Goal: Information Seeking & Learning: Learn about a topic

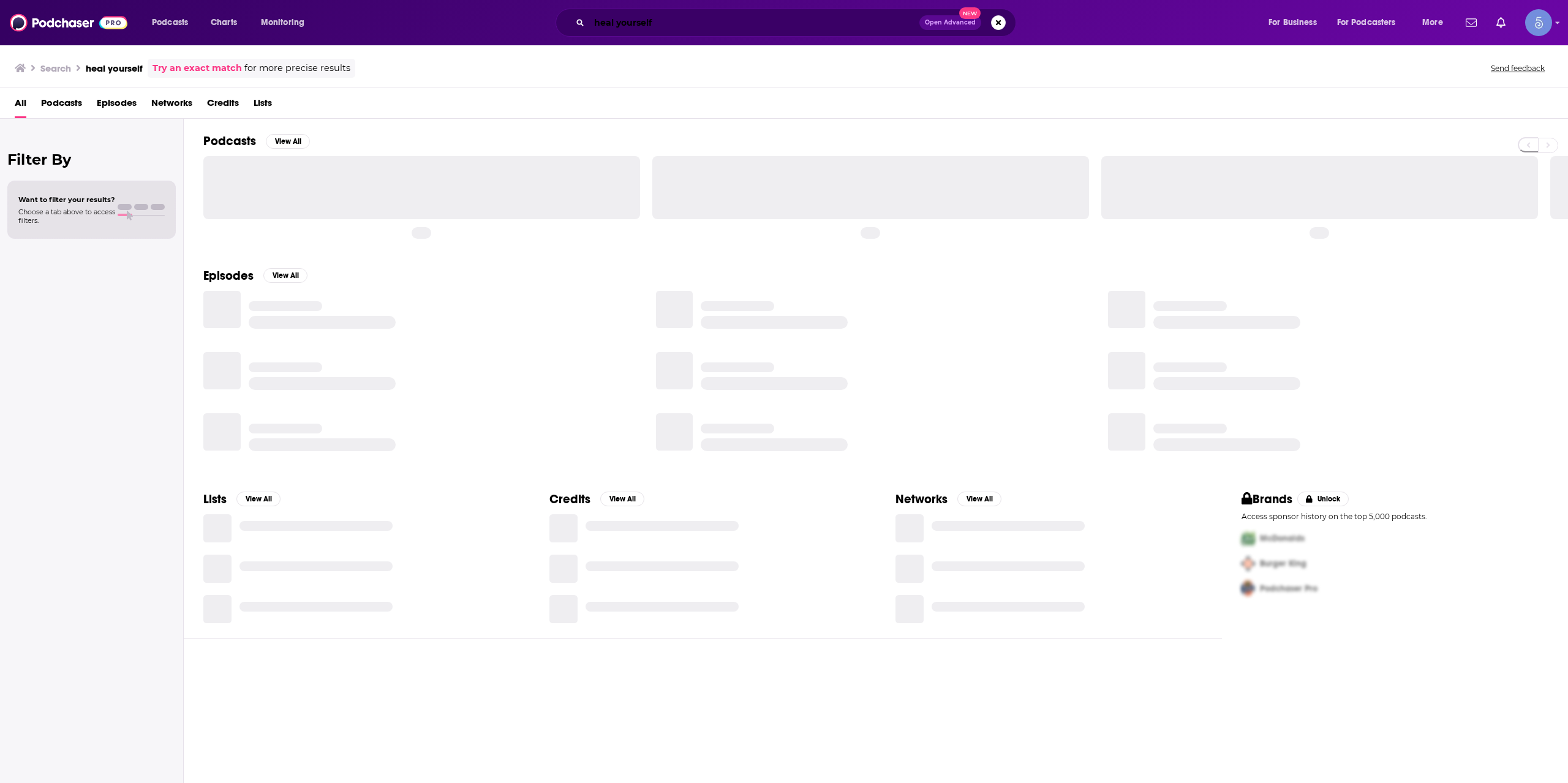
click at [697, 23] on input "heal yourself" at bounding box center [753, 22] width 330 height 20
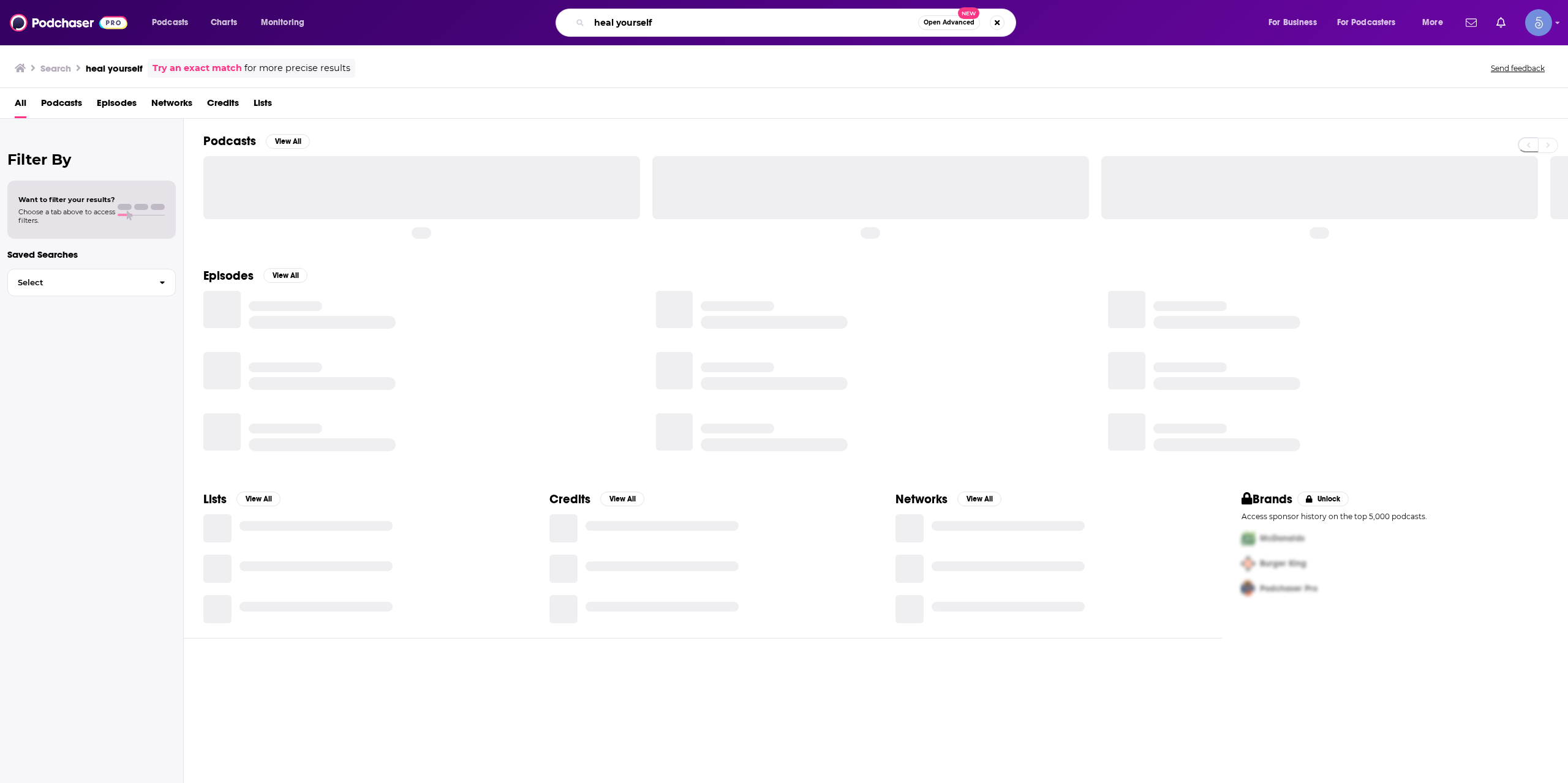
click at [697, 23] on input "heal yourself" at bounding box center [753, 22] width 329 height 20
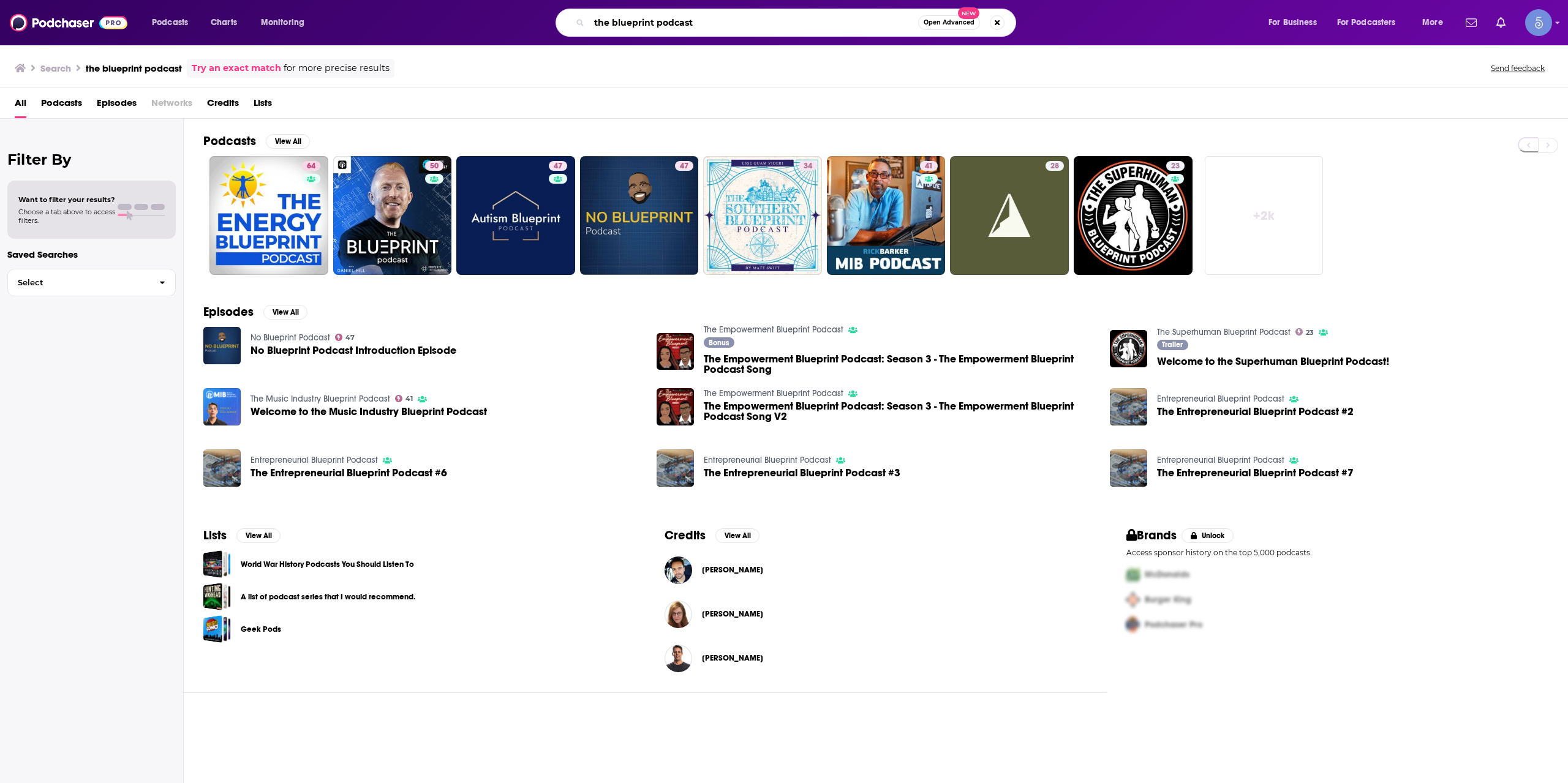
click at [768, 30] on input "the blueprint podcast" at bounding box center [753, 22] width 329 height 20
paste input "[URL][DOMAIN_NAME]"
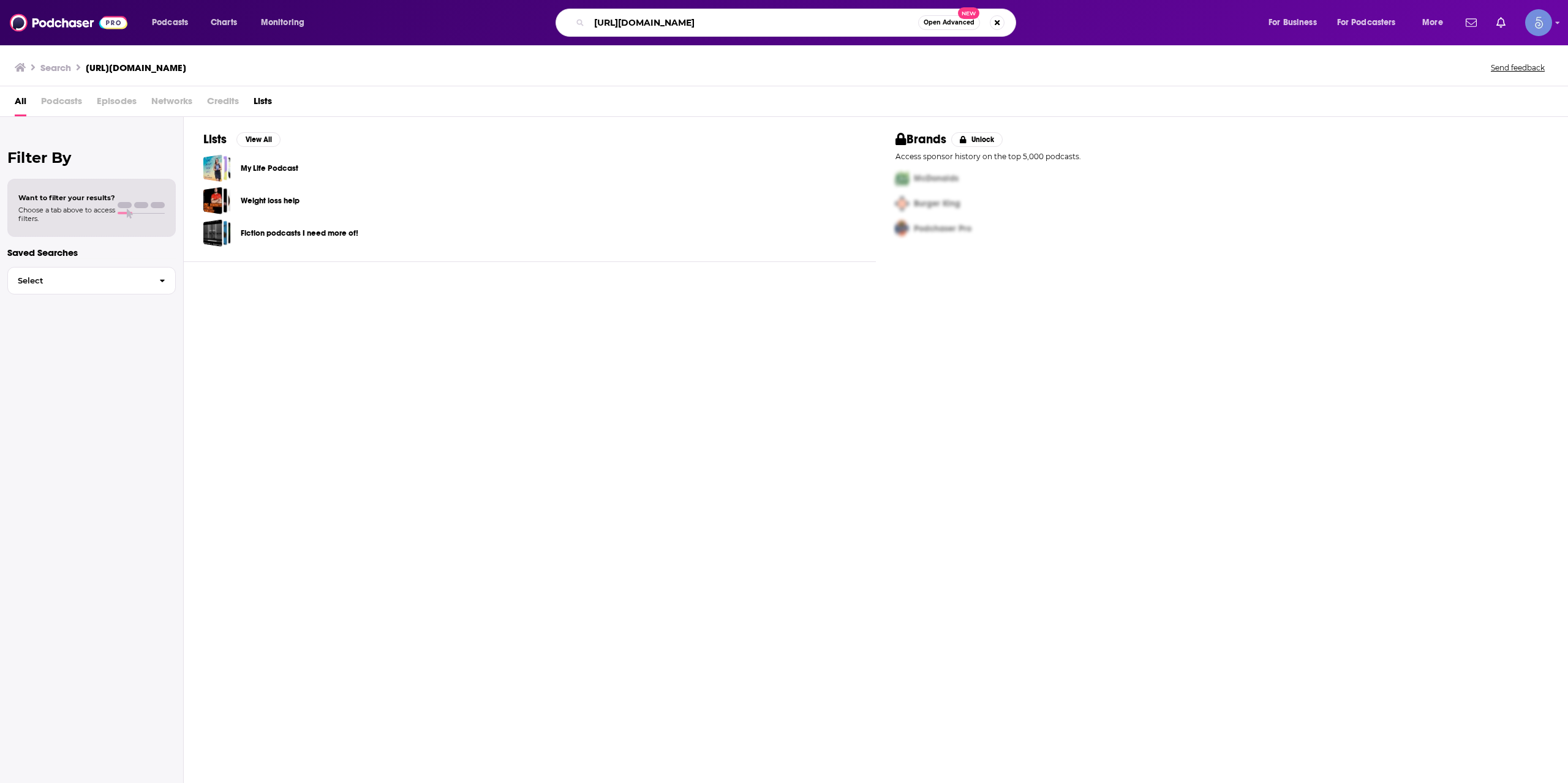
click at [879, 25] on input "[URL][DOMAIN_NAME]" at bounding box center [753, 22] width 329 height 20
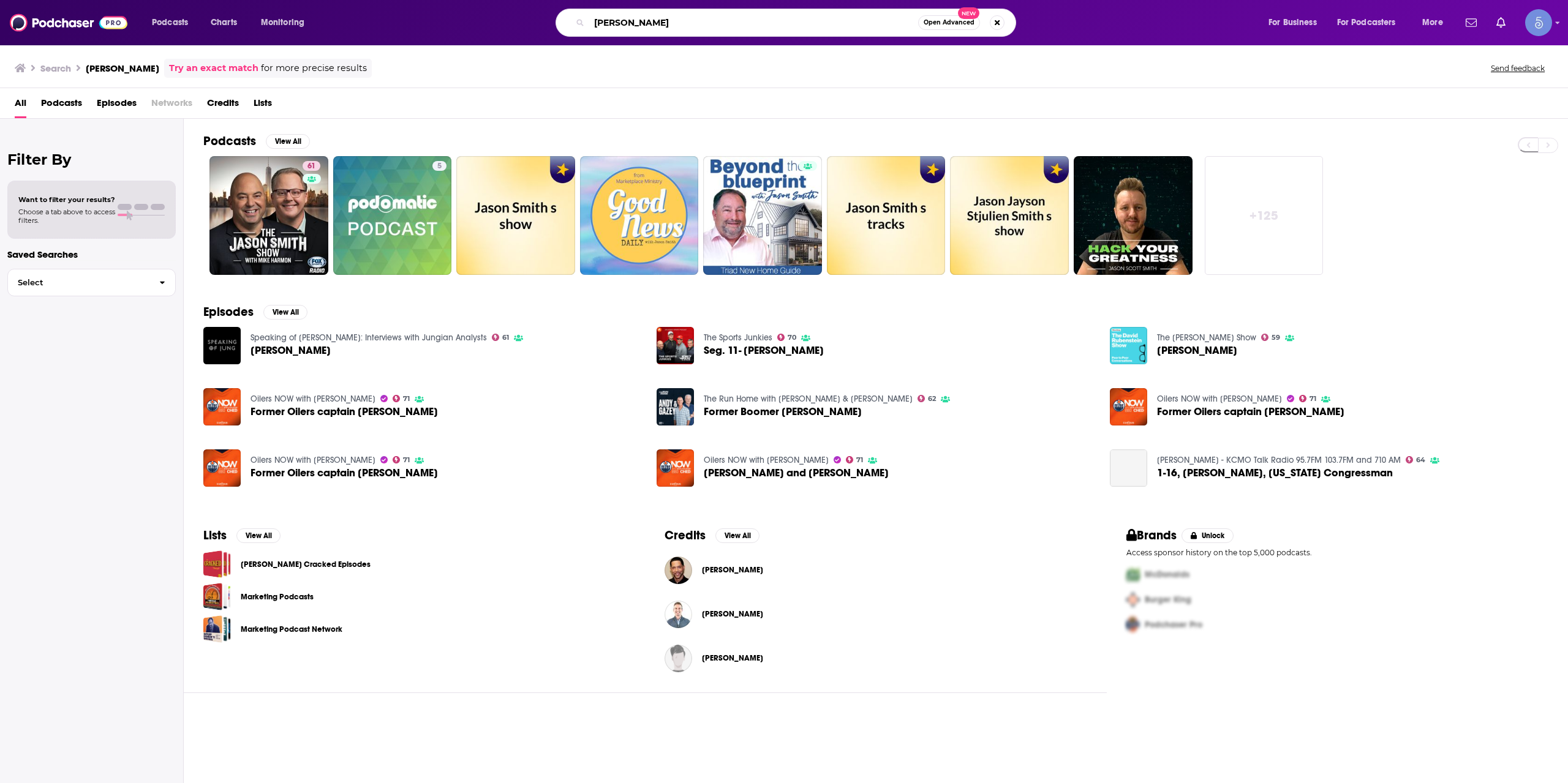
click at [789, 27] on input "[PERSON_NAME]" at bounding box center [753, 22] width 329 height 20
type input "[PERSON_NAME] Blueprint"
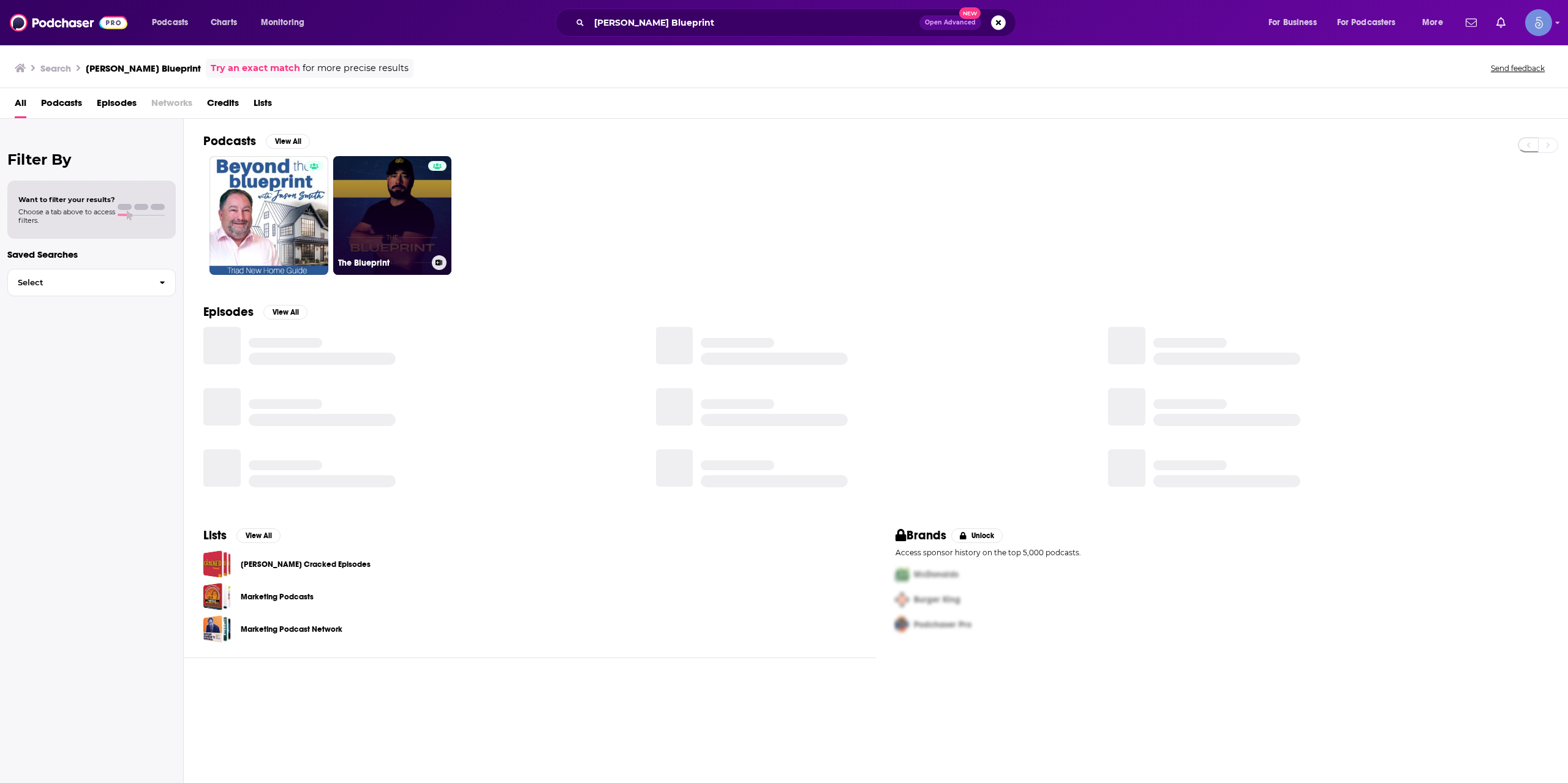
click at [428, 201] on div at bounding box center [437, 208] width 19 height 95
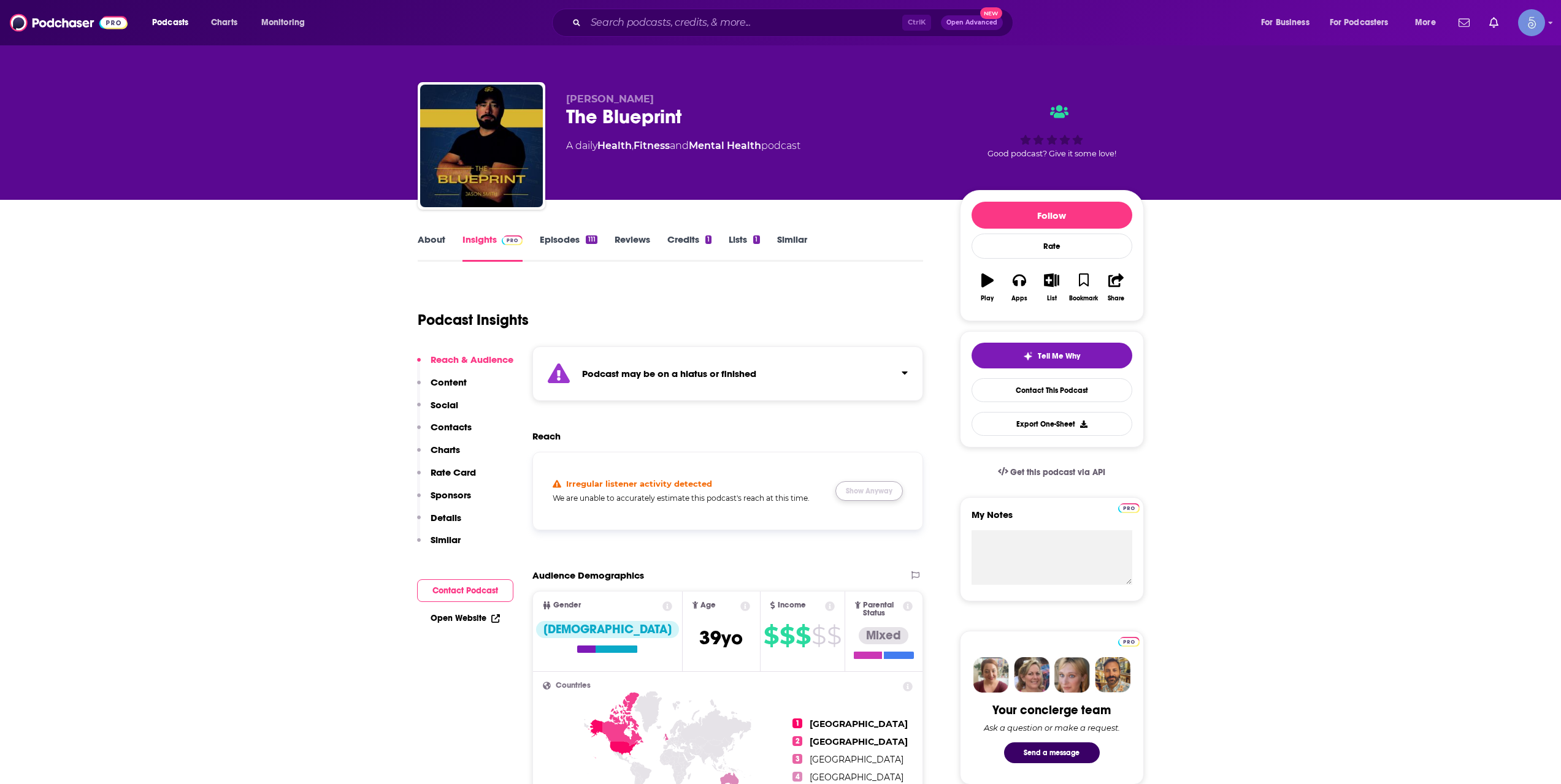
click at [875, 485] on button "Show Anyway" at bounding box center [869, 491] width 67 height 20
click at [434, 239] on link "About" at bounding box center [431, 247] width 27 height 28
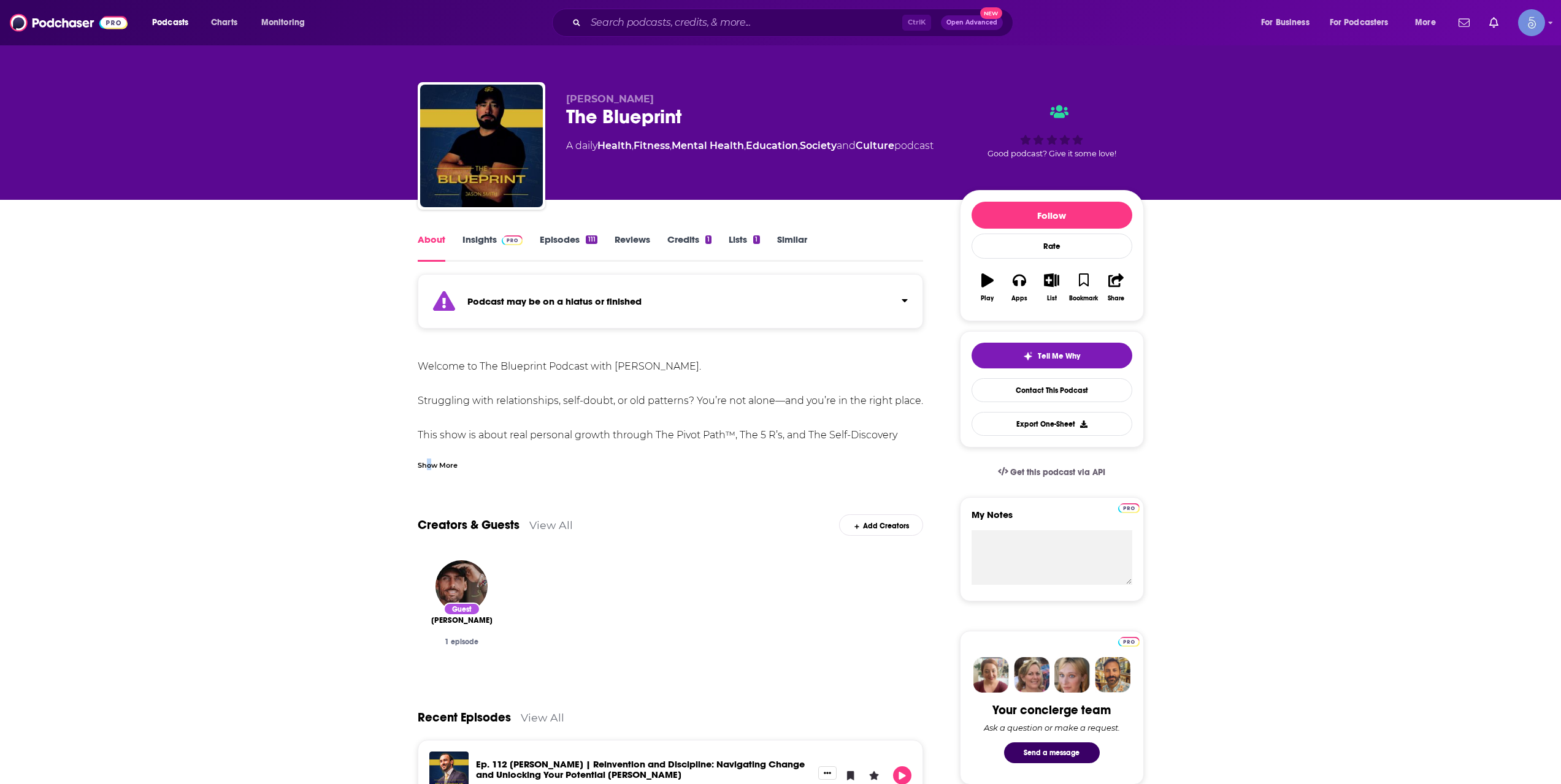
click at [429, 463] on div "Show More" at bounding box center [437, 465] width 40 height 12
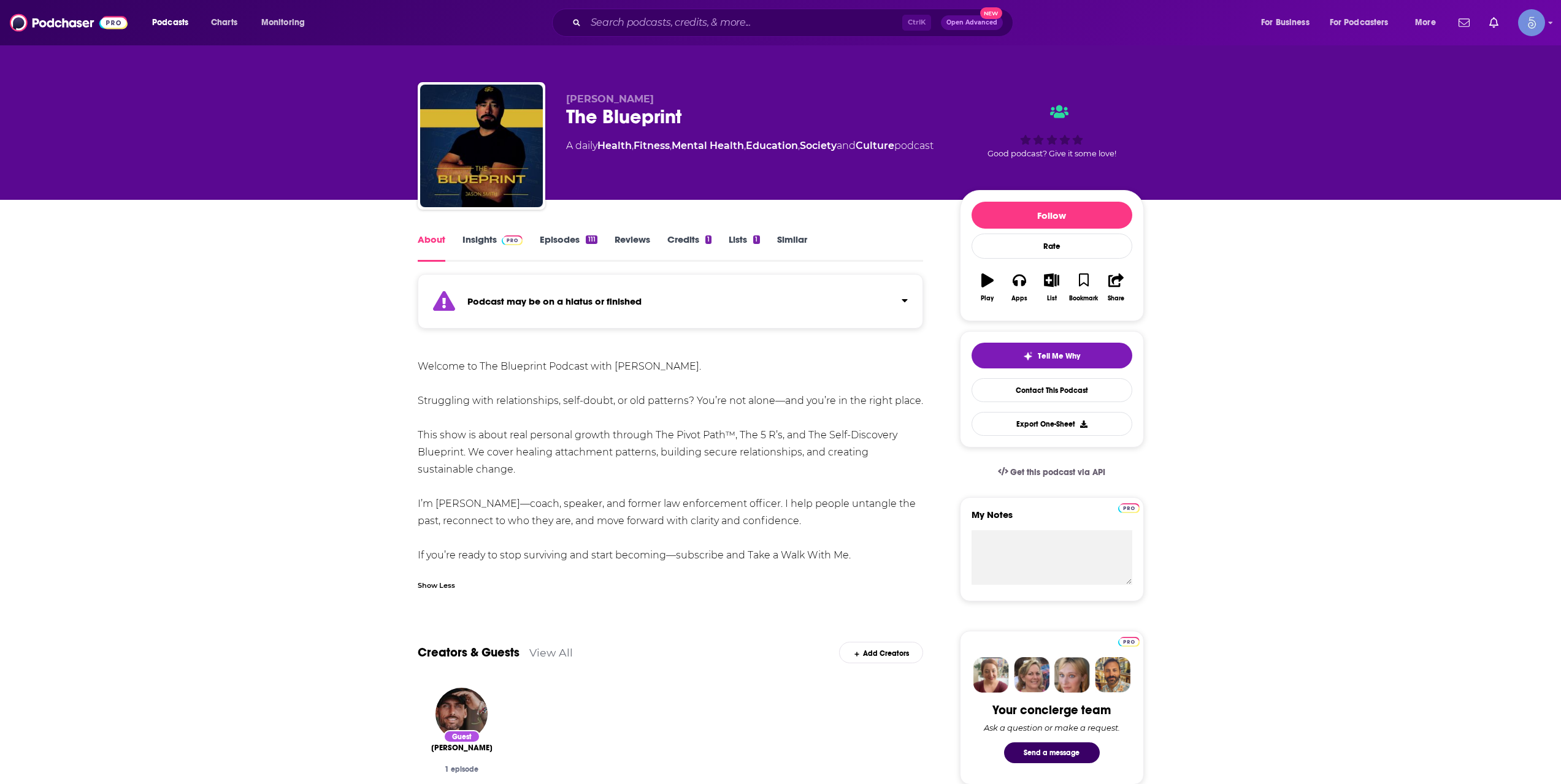
drag, startPoint x: 871, startPoint y: 553, endPoint x: 422, endPoint y: 358, distance: 489.5
click at [422, 358] on div "Welcome to The Blueprint Podcast with [PERSON_NAME]. Struggling with relationsh…" at bounding box center [670, 461] width 506 height 206
copy div "Welcome to The Blueprint Podcast with [PERSON_NAME]. Struggling with relationsh…"
click at [564, 250] on link "Episodes 111" at bounding box center [568, 247] width 57 height 28
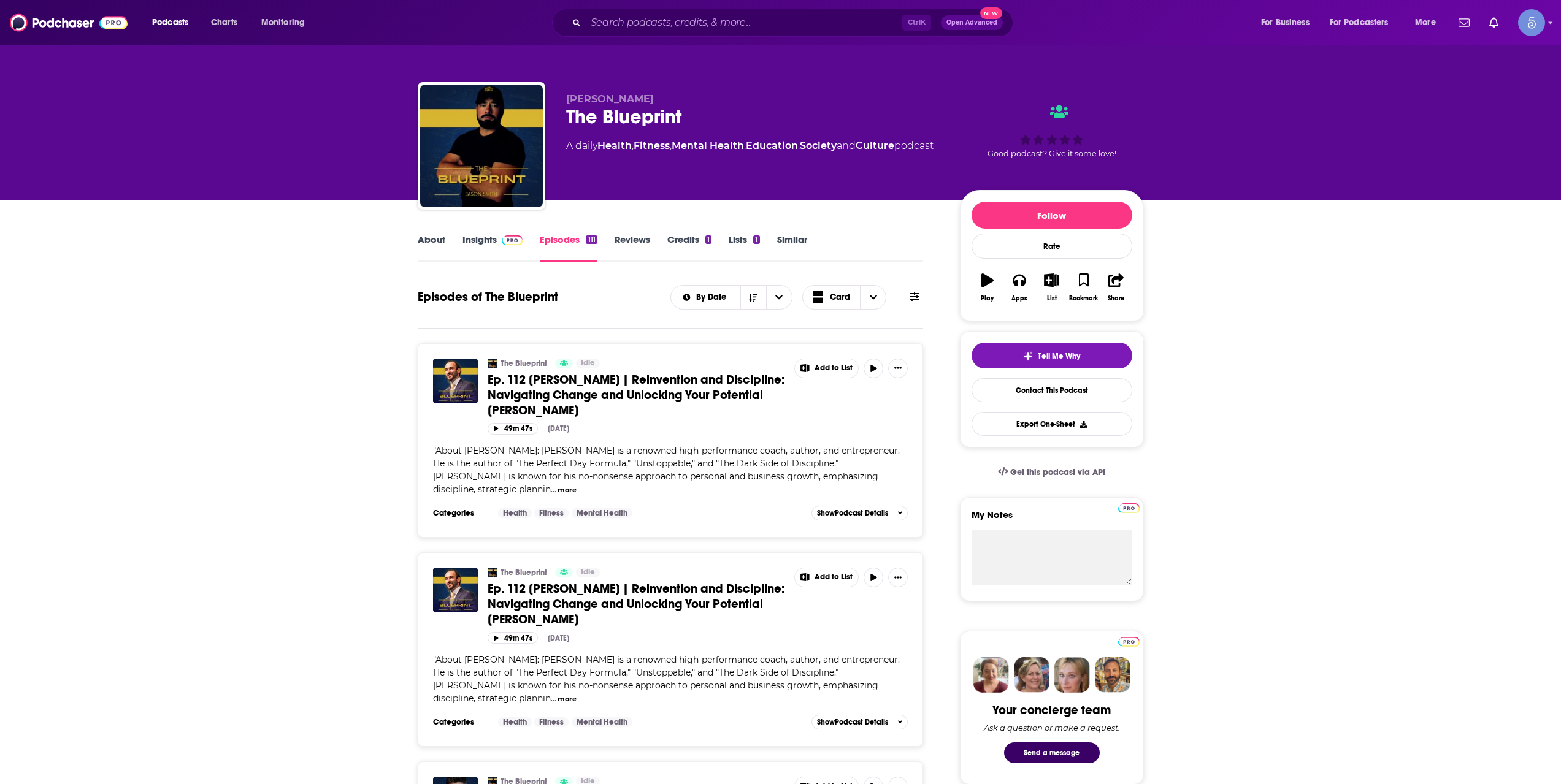
click at [733, 7] on div "Podcasts Charts Monitoring Ctrl K Open Advanced New For Business For Podcasters…" at bounding box center [780, 22] width 1561 height 45
click at [746, 19] on input "Search podcasts, credits, & more..." at bounding box center [743, 22] width 317 height 20
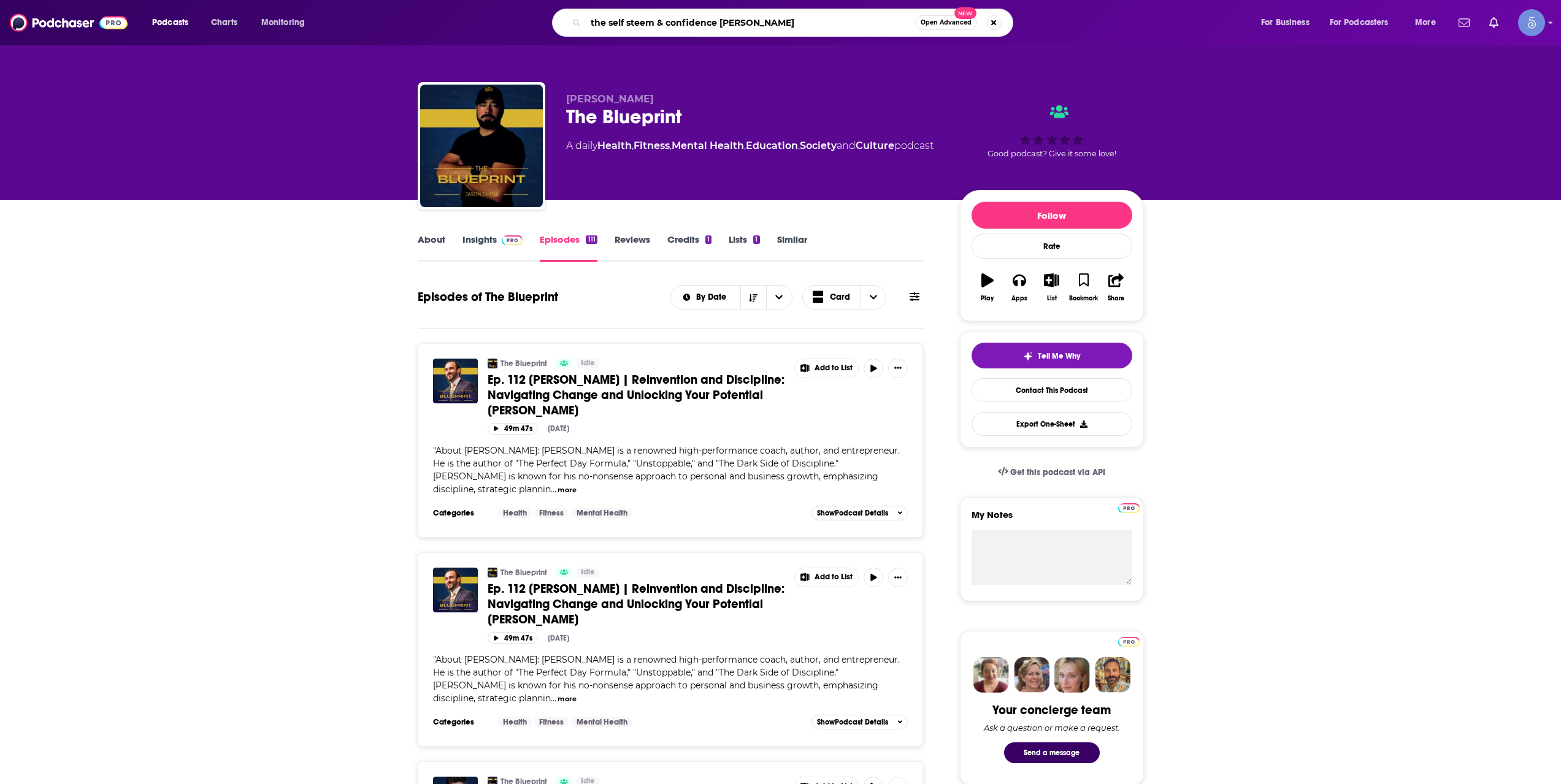
type input "the self steem & confidence podcast"
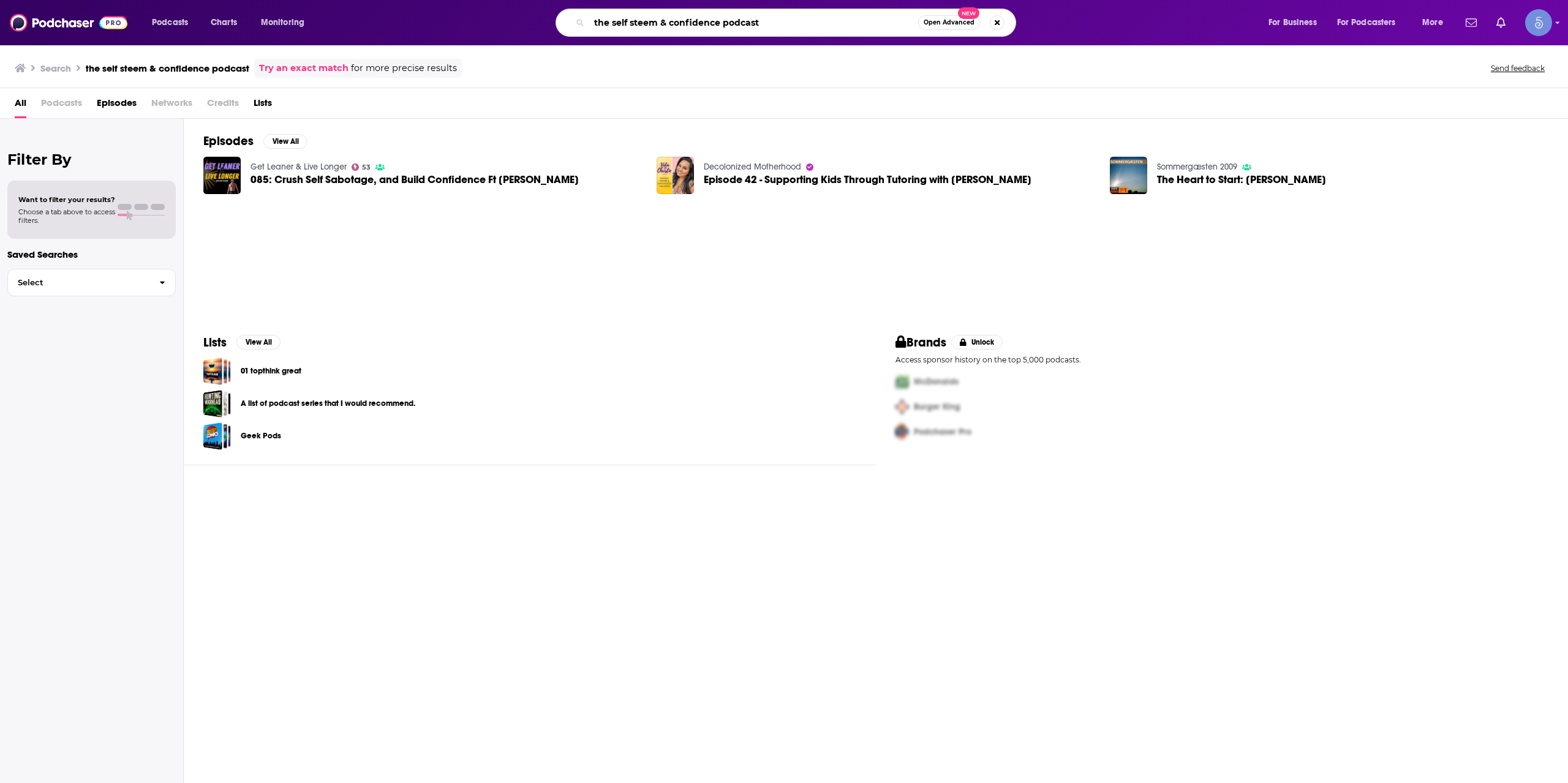
click at [791, 29] on input "the self steem & confidence podcast" at bounding box center [753, 22] width 329 height 20
drag, startPoint x: 781, startPoint y: 21, endPoint x: 663, endPoint y: 21, distance: 118.0
click at [663, 21] on input "the self steem & confidence podcast" at bounding box center [753, 22] width 329 height 20
click at [804, 24] on input "the self steem & confidence podcast" at bounding box center [753, 22] width 329 height 20
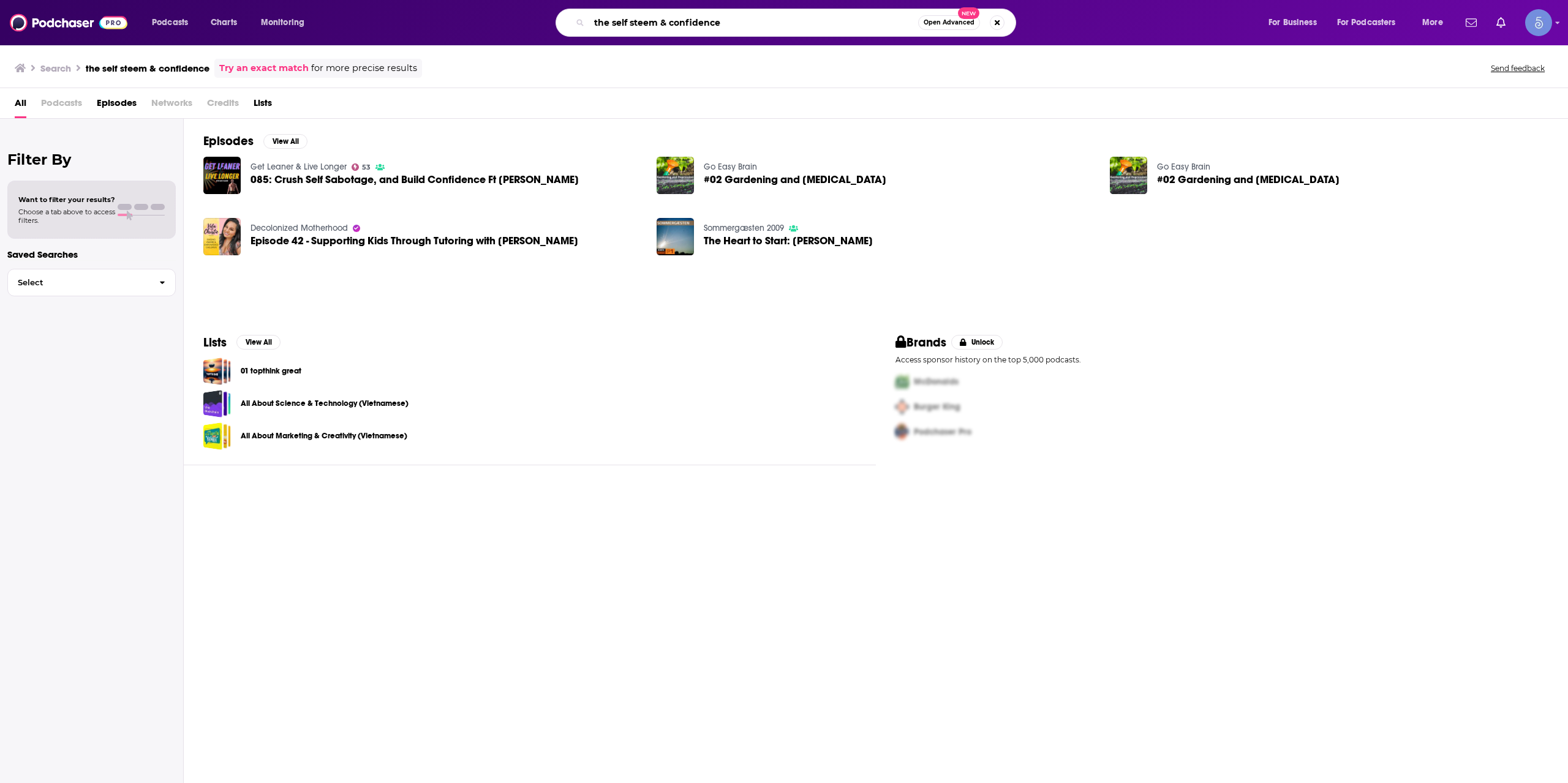
drag, startPoint x: 612, startPoint y: 21, endPoint x: 550, endPoint y: 20, distance: 62.0
click at [543, 19] on div "the self steem & confidence Open Advanced New" at bounding box center [798, 22] width 915 height 28
click at [761, 13] on input "self steem & confidence" at bounding box center [753, 22] width 329 height 20
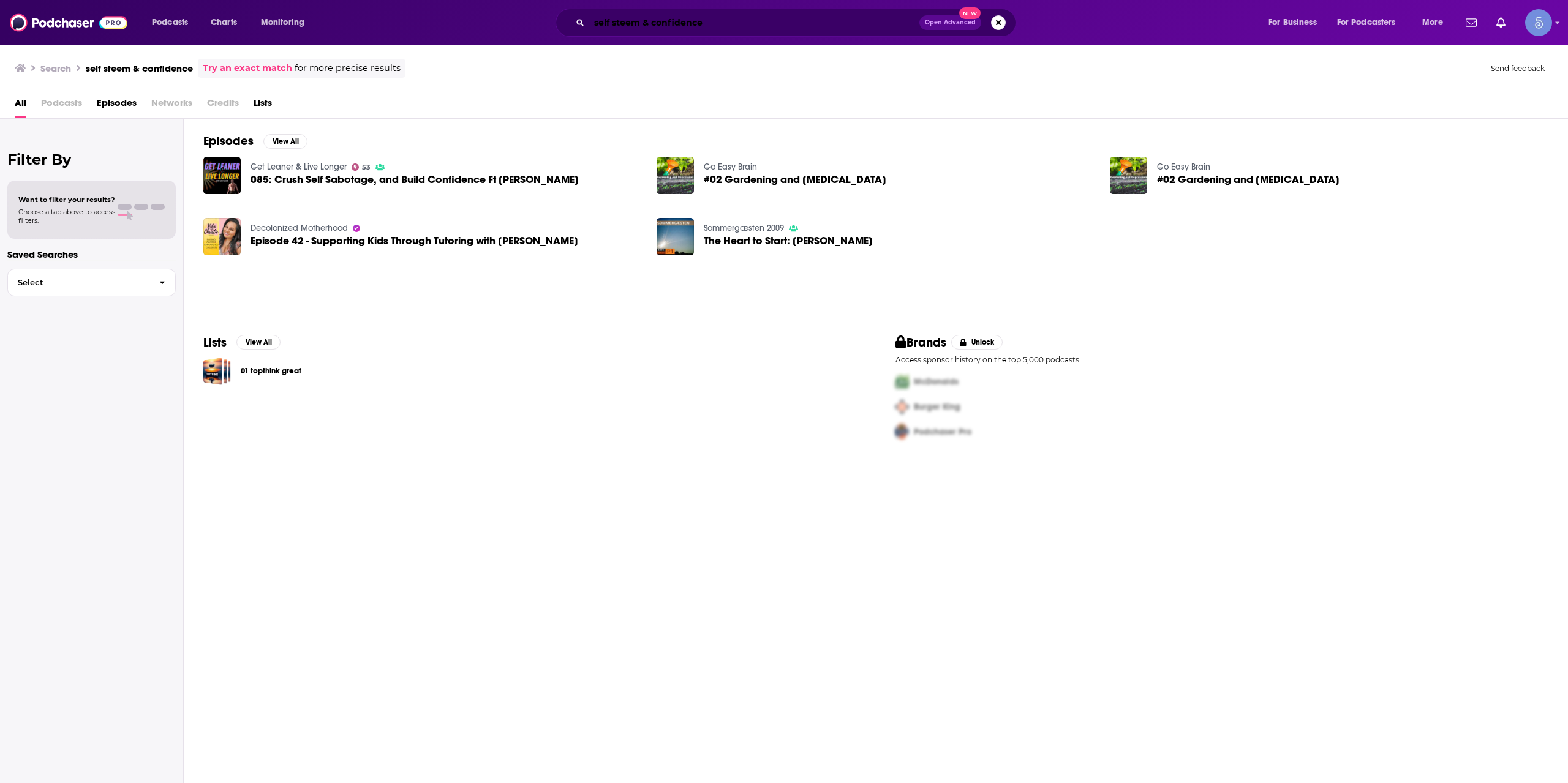
click at [649, 20] on input "self steem & confidence" at bounding box center [753, 22] width 330 height 20
click at [737, 25] on input "self steem and confidence" at bounding box center [753, 22] width 330 height 20
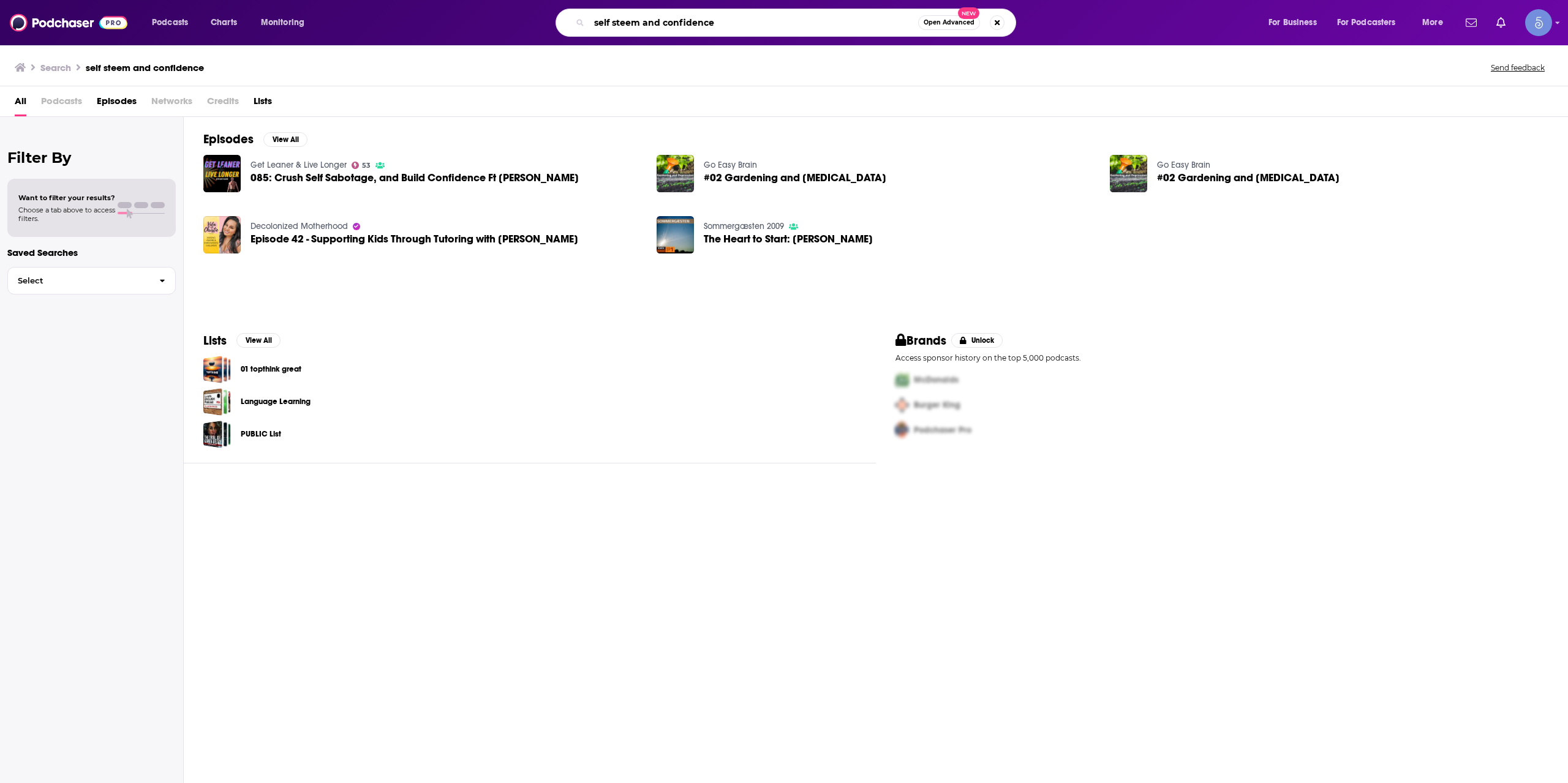
click at [737, 25] on input "self steem and confidence" at bounding box center [753, 22] width 329 height 20
paste input "The Self Esteem and Confidence Mindset Podcast"
type input "The Self Esteem and Confidence Mindset Podcast"
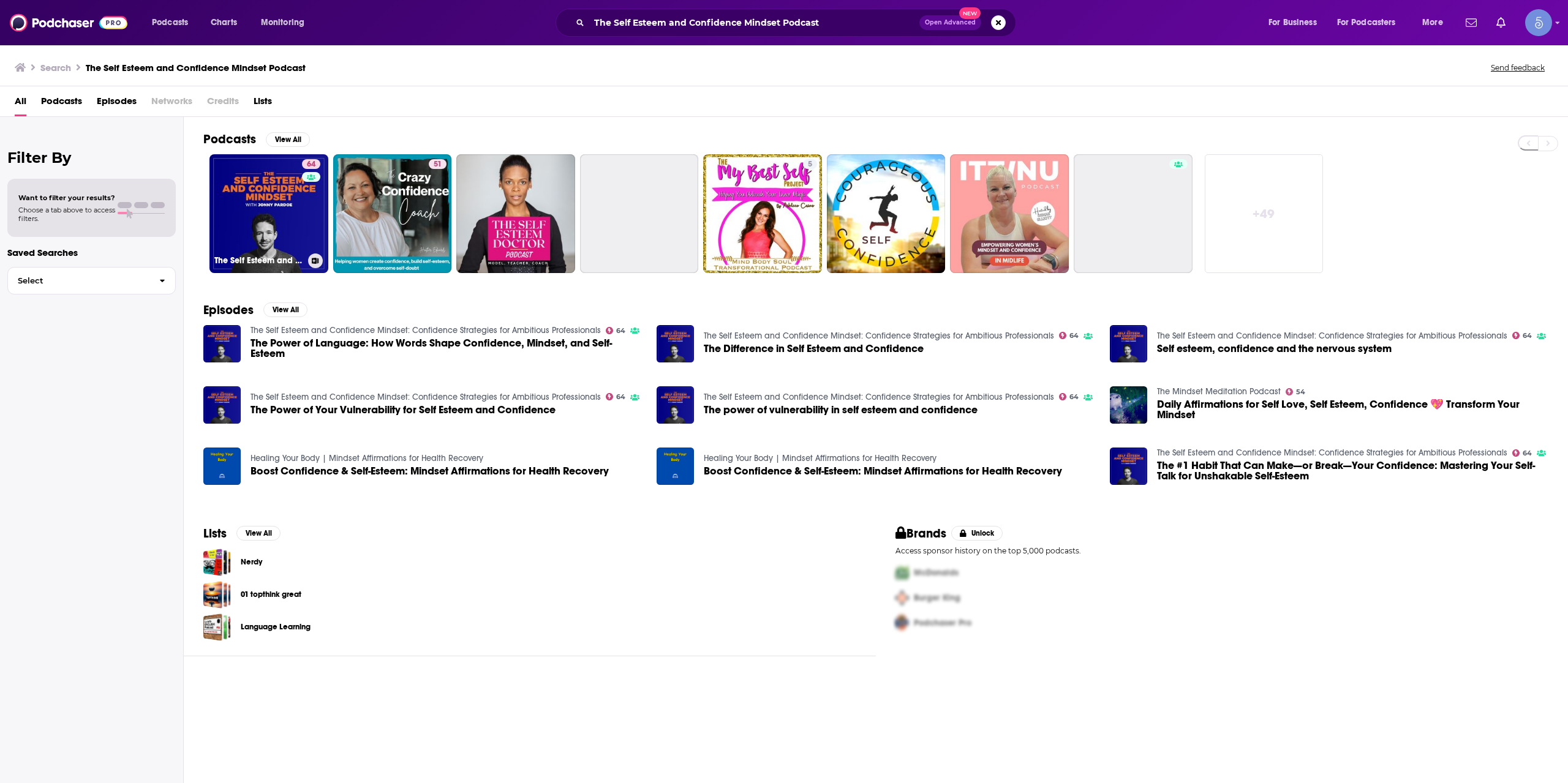
click at [278, 194] on link "64 The Self Esteem and Confidence Mindset: Confidence Strategies for Ambitious …" at bounding box center [268, 213] width 118 height 118
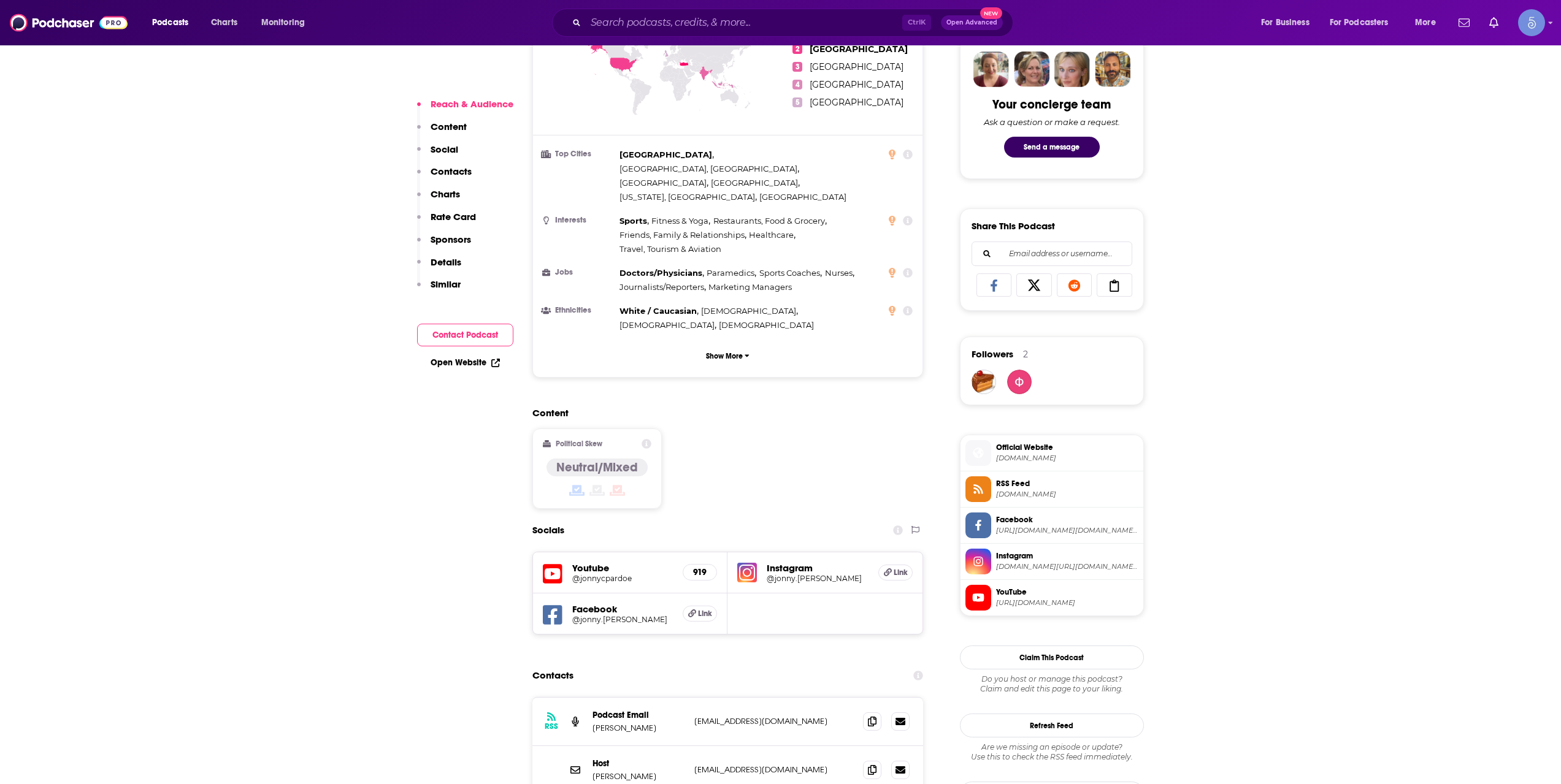
scroll to position [613, 0]
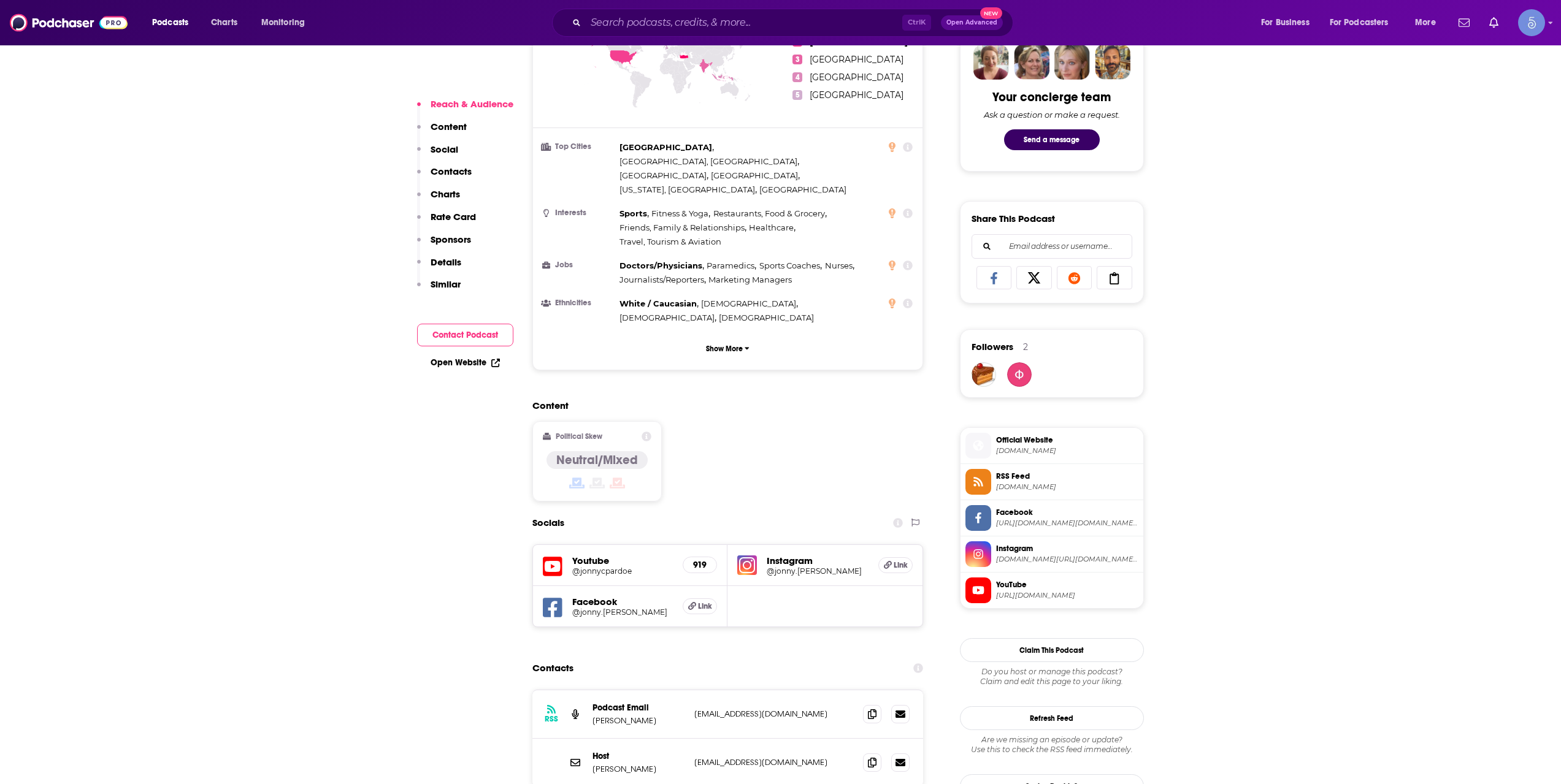
click at [601, 566] on h5 "@jonnycpardoe" at bounding box center [623, 571] width 102 height 9
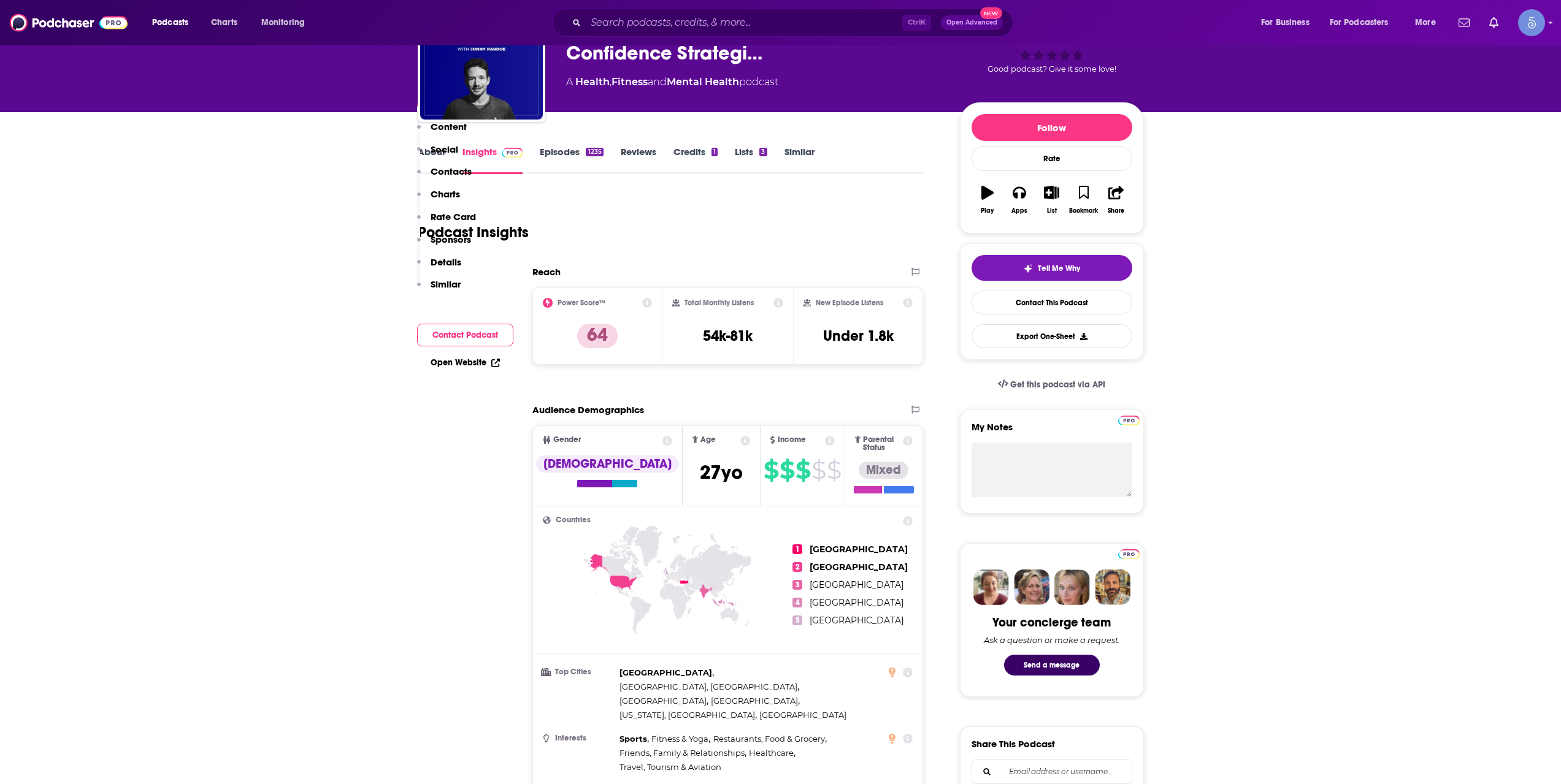
scroll to position [0, 0]
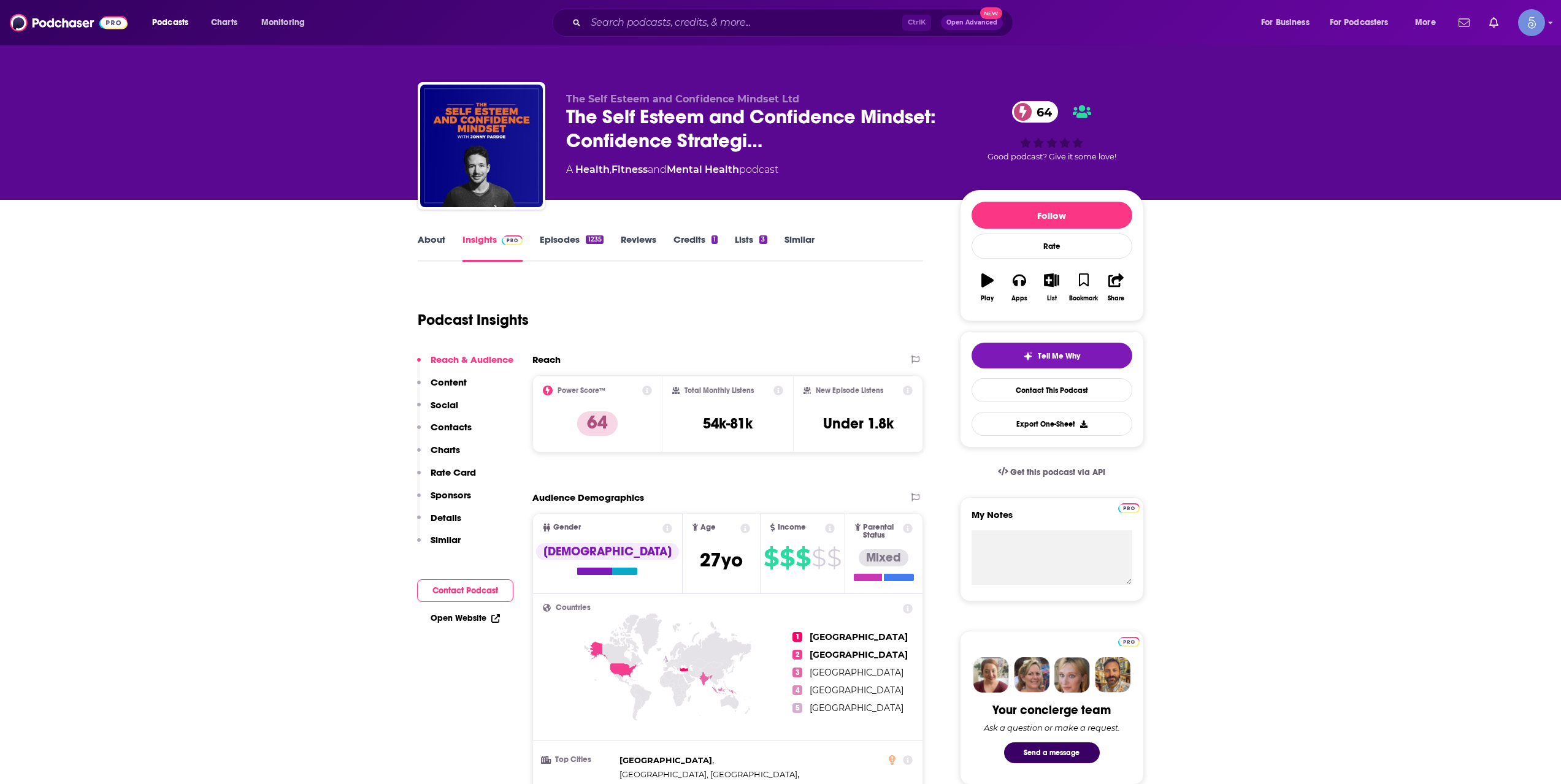
click at [422, 237] on link "About" at bounding box center [431, 247] width 27 height 28
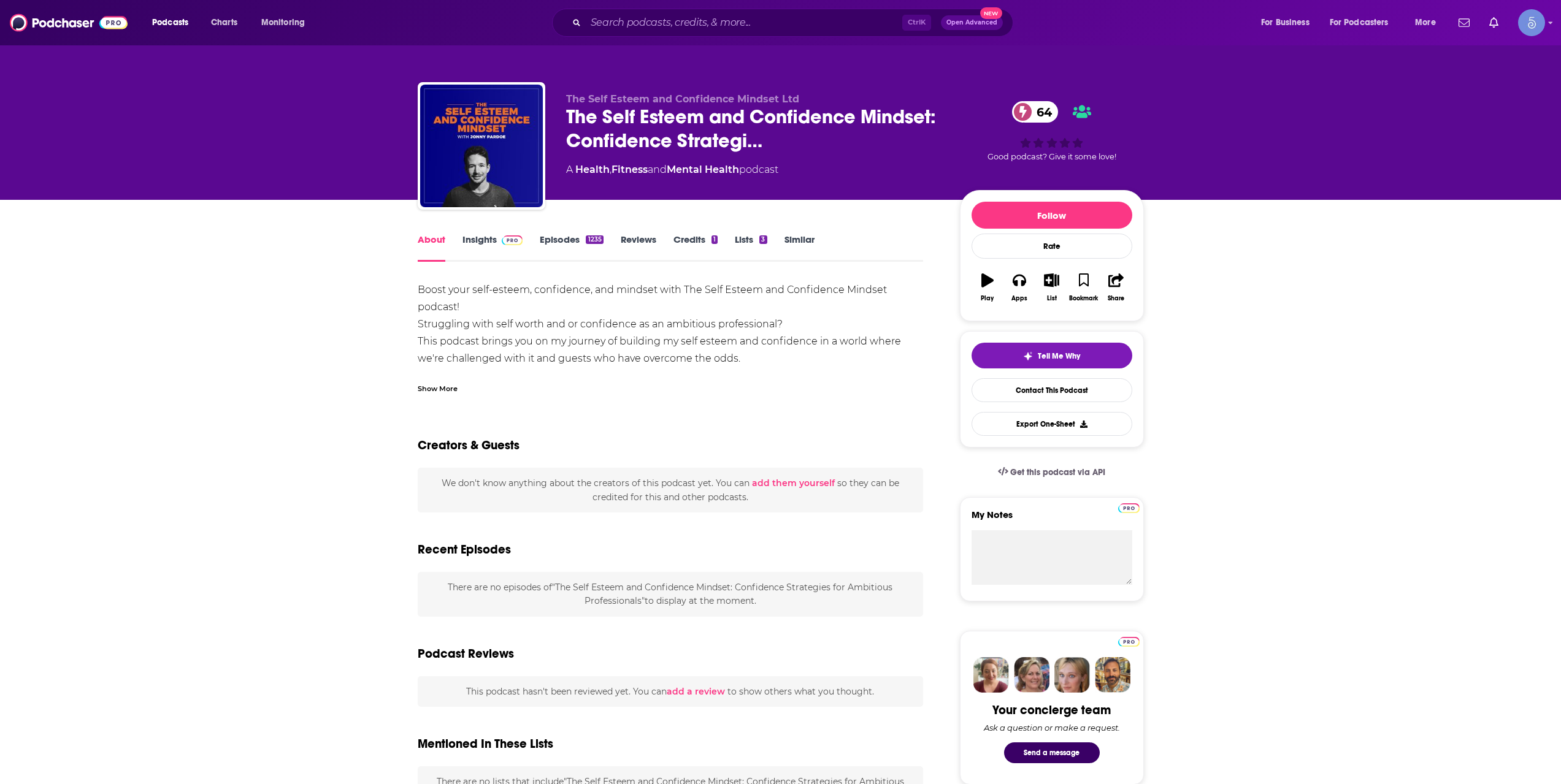
click at [438, 386] on div "Show More" at bounding box center [437, 388] width 40 height 12
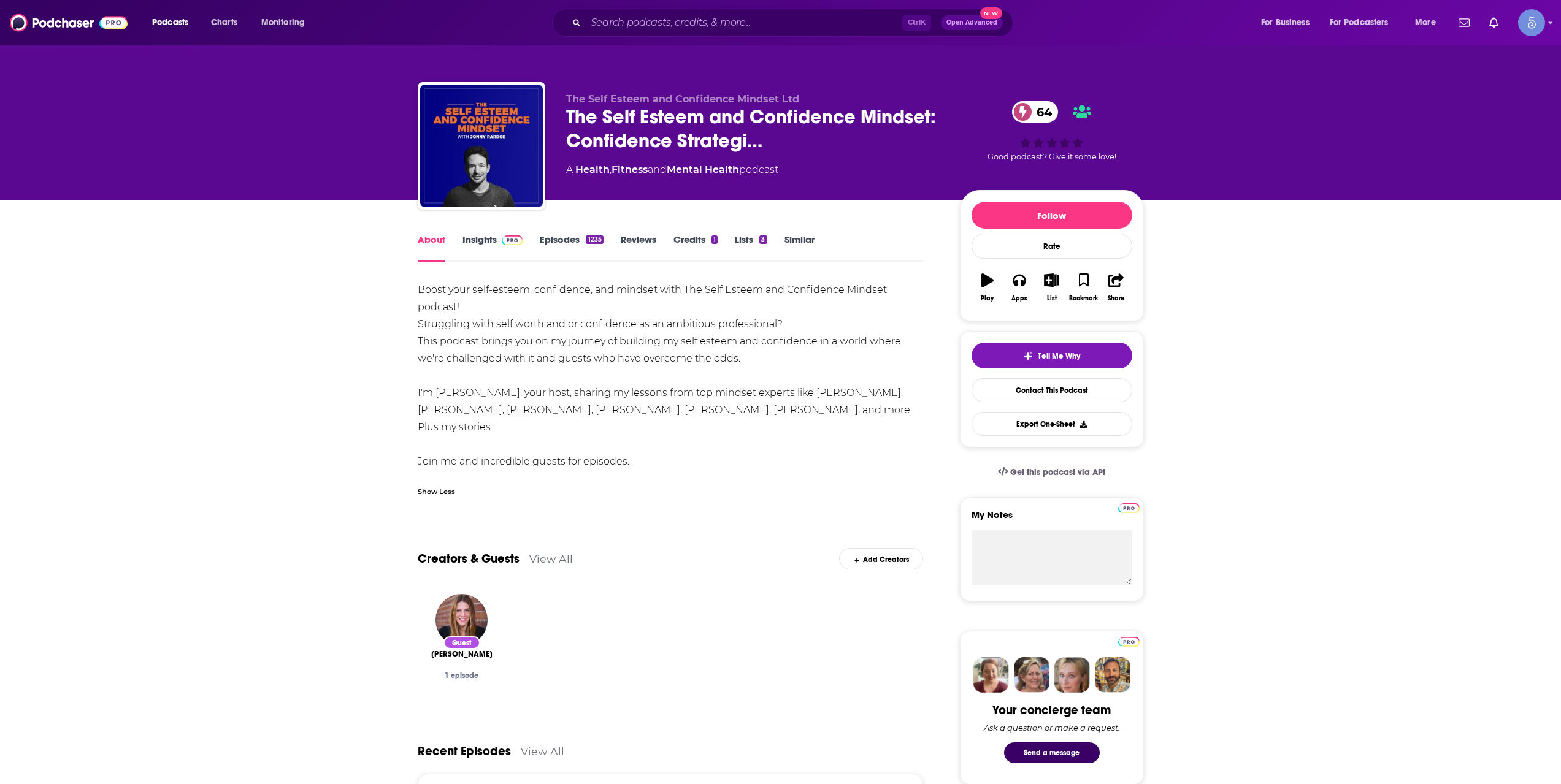
drag, startPoint x: 640, startPoint y: 444, endPoint x: 420, endPoint y: 291, distance: 268.0
click at [420, 291] on div "Boost your self-esteem, confidence, and mindset with The Self Esteem and Confid…" at bounding box center [670, 384] width 506 height 206
copy div "Boost your self-esteem, confidence, and mindset with The Self Esteem and Confid…"
click at [555, 233] on div "About Insights Episodes 1235 Reviews Credits 1 Lists 3 Similar" at bounding box center [670, 247] width 506 height 30
click at [557, 250] on link "Episodes 1235" at bounding box center [571, 247] width 63 height 28
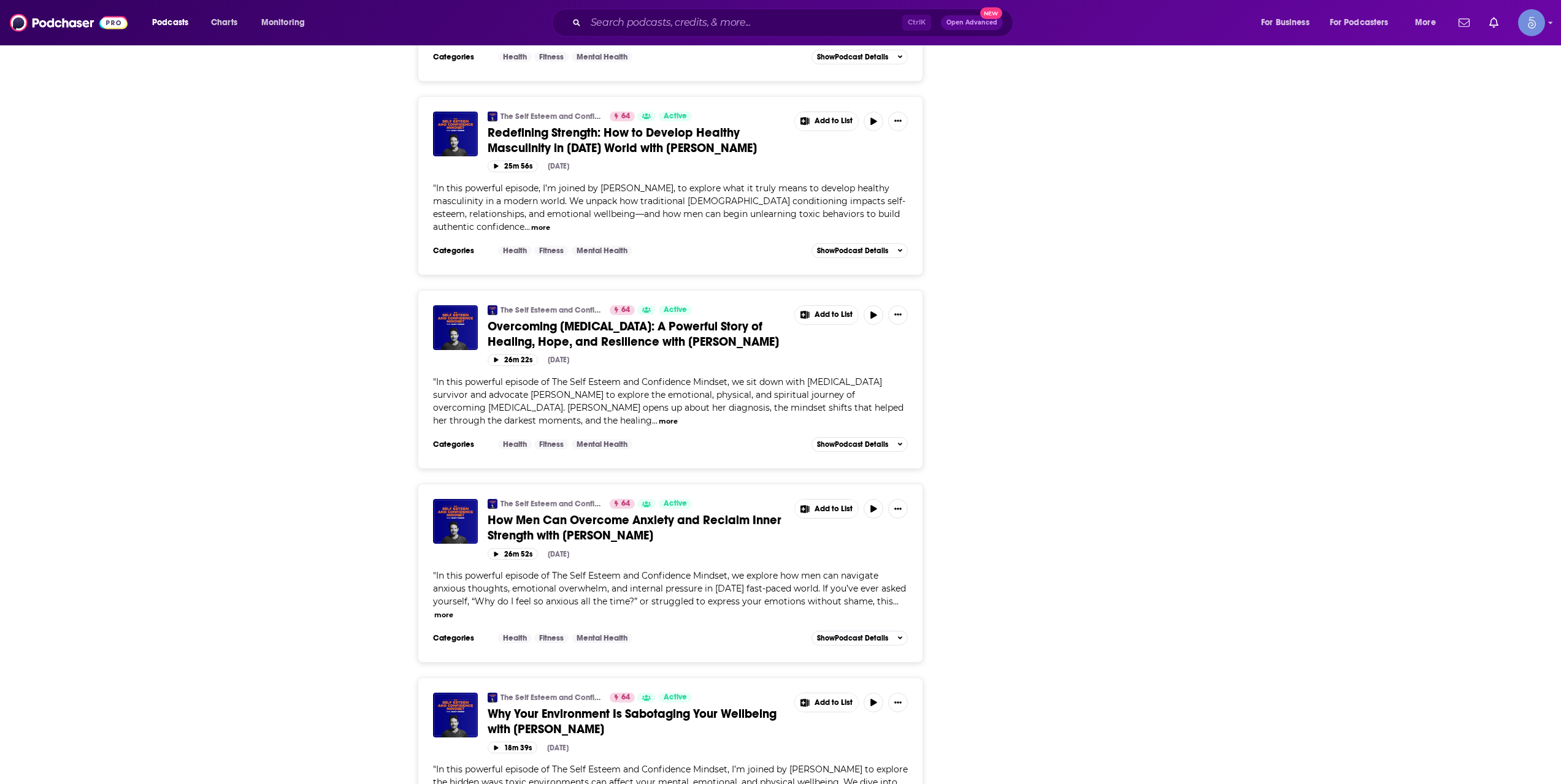
scroll to position [2453, 0]
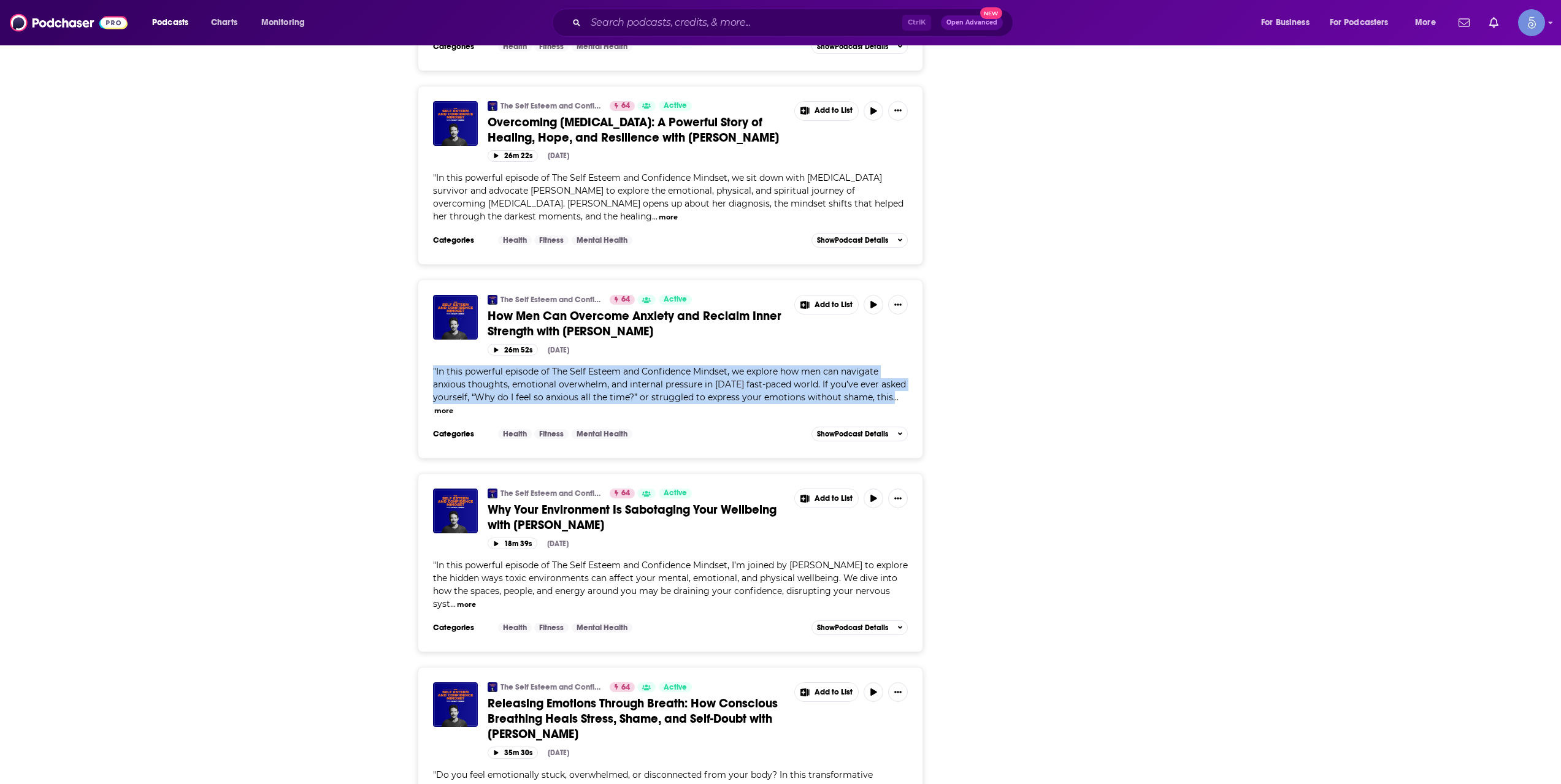
drag, startPoint x: 434, startPoint y: 319, endPoint x: 894, endPoint y: 345, distance: 460.7
click at [894, 366] on span "" In this powerful episode of The Self Esteem and Confidence Mindset, we explor…" at bounding box center [669, 391] width 473 height 49
click at [448, 406] on button "more" at bounding box center [444, 411] width 19 height 10
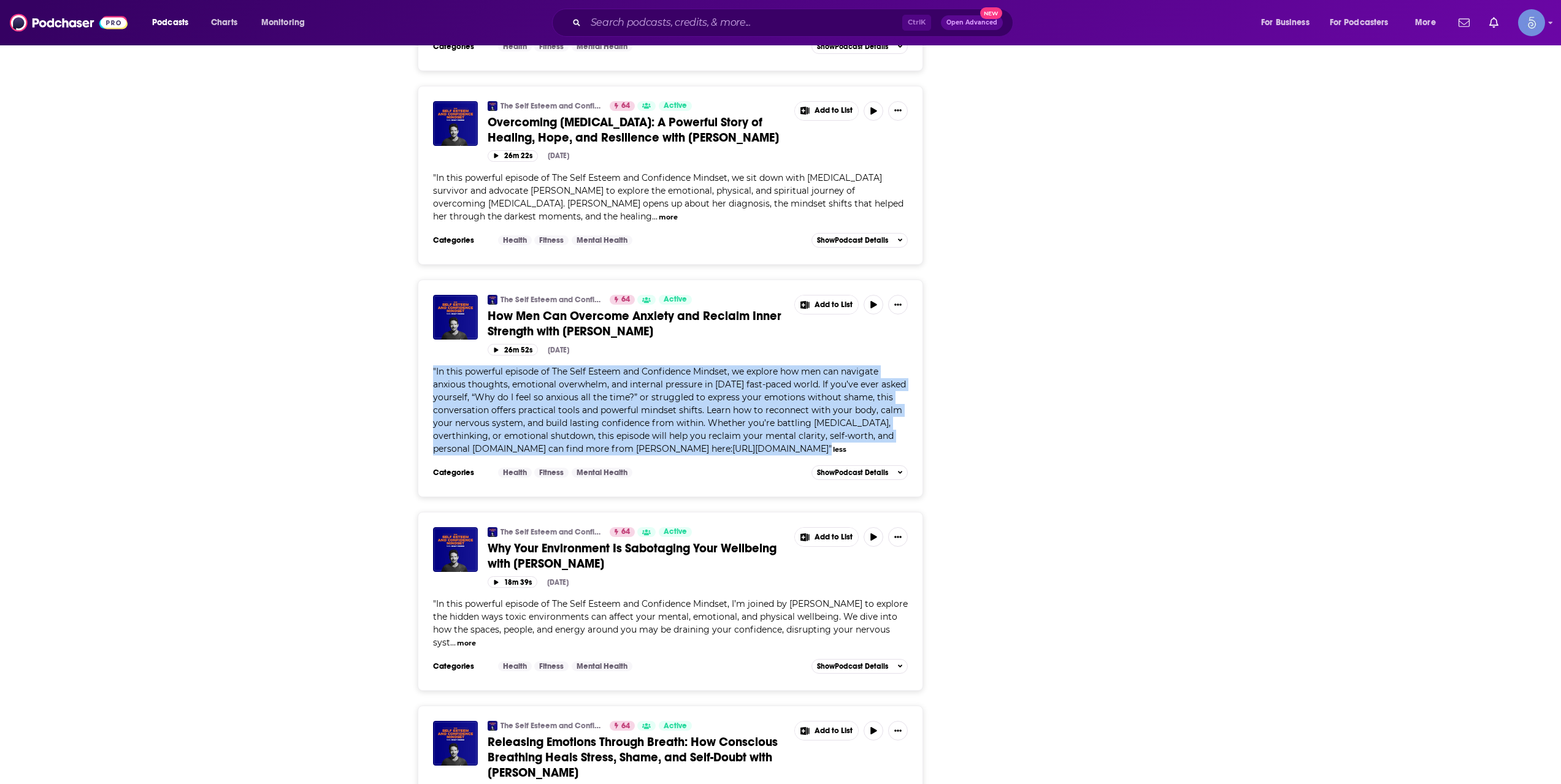
click at [803, 366] on span "In this powerful episode of The Self Esteem and Confidence Mindset, we explore …" at bounding box center [669, 409] width 473 height 88
drag, startPoint x: 433, startPoint y: 319, endPoint x: 810, endPoint y: 396, distance: 384.8
click at [810, 396] on span "" In this powerful episode of The Self Esteem and Confidence Mindset, we explor…" at bounding box center [669, 409] width 473 height 88
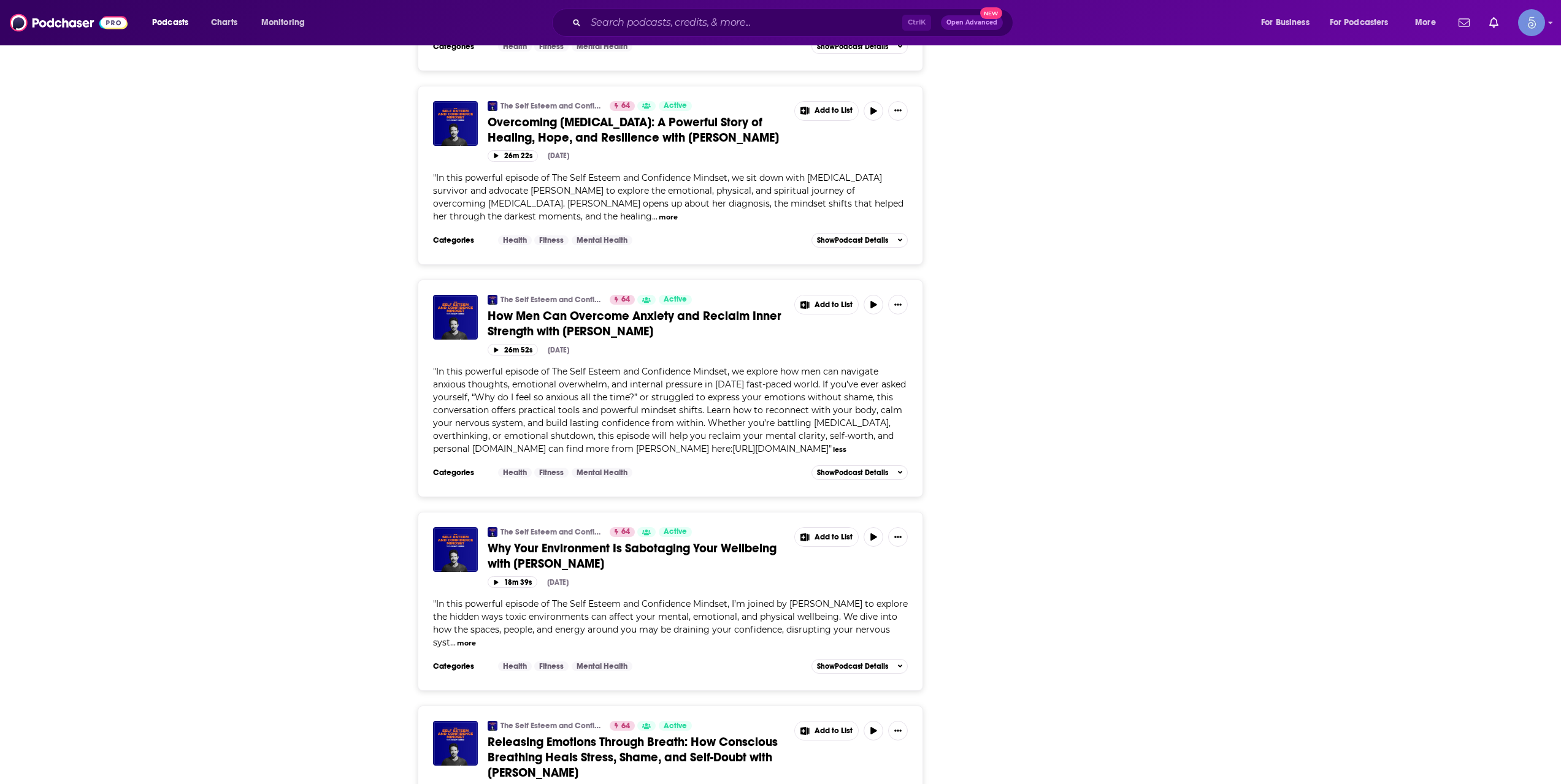
click at [1010, 339] on div "Follow Rate Play Apps List Bookmark Share Tell Me Why Contact This Podcast Expo…" at bounding box center [1052, 376] width 184 height 5278
click at [465, 638] on button "more" at bounding box center [466, 643] width 19 height 10
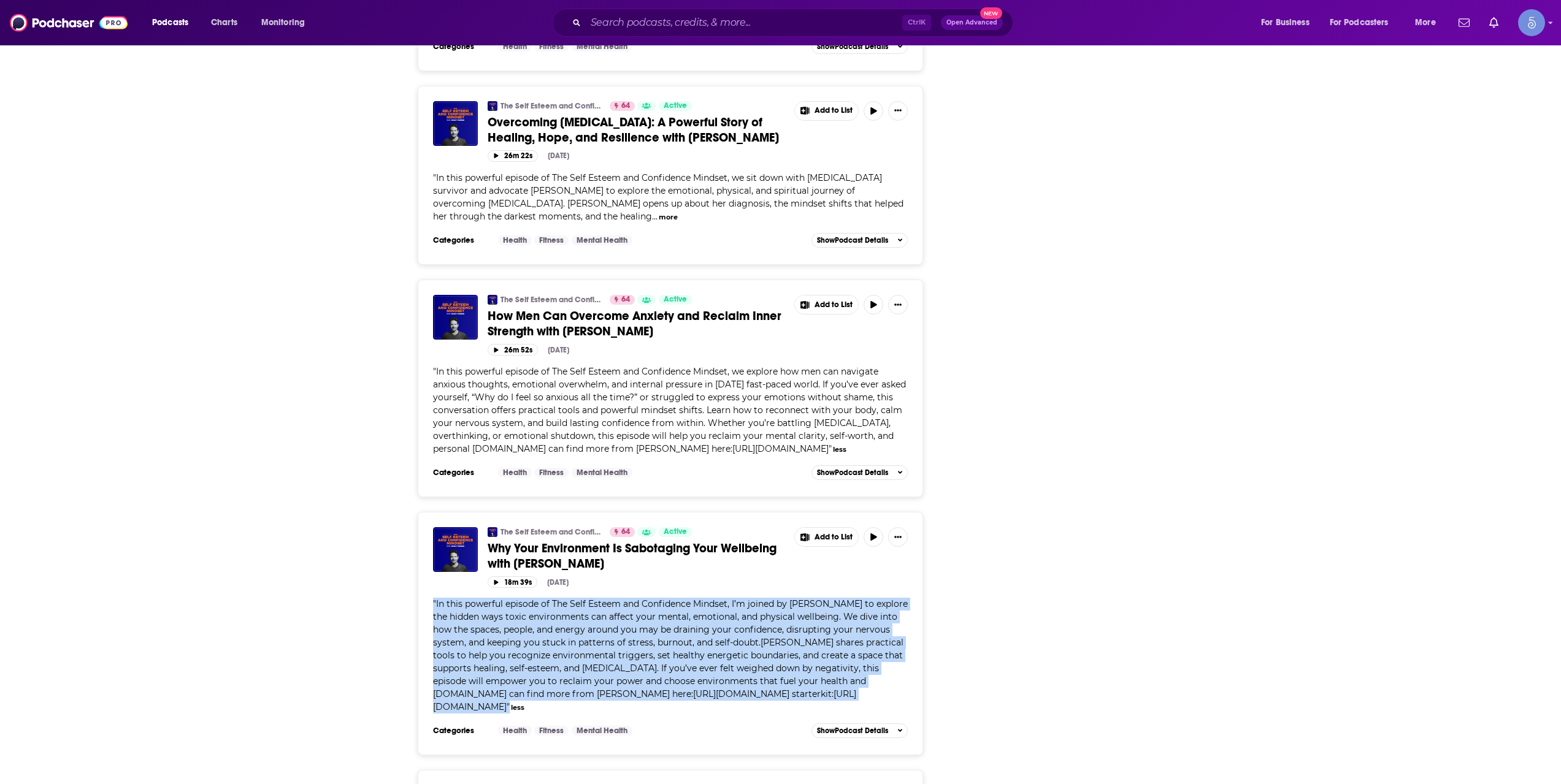
drag, startPoint x: 431, startPoint y: 551, endPoint x: 687, endPoint y: 658, distance: 277.5
click at [687, 658] on div "The Self Esteem and Confidence Mindset: Confidence Strategies for Ambitious Pro…" at bounding box center [670, 633] width 506 height 243
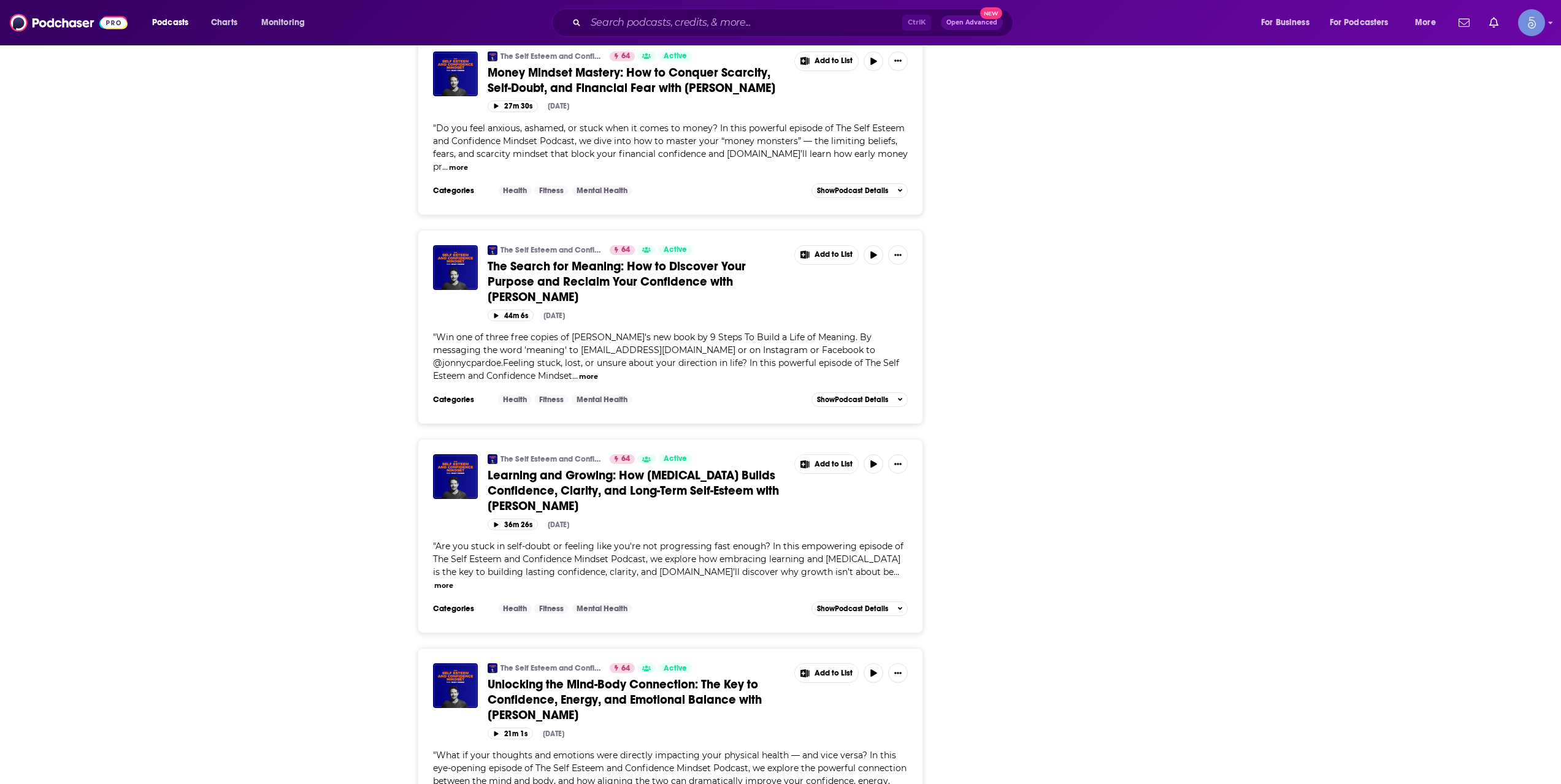
scroll to position [4681, 0]
